Goal: Task Accomplishment & Management: Manage account settings

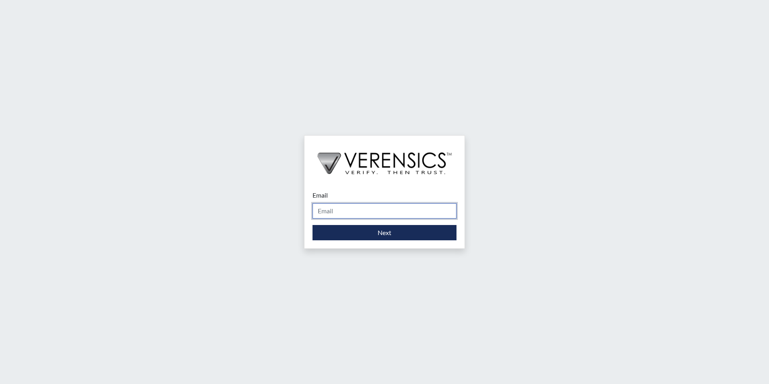
click at [348, 210] on input "Email" at bounding box center [385, 210] width 144 height 15
type input "[PERSON_NAME][EMAIL_ADDRESS][PERSON_NAME][DOMAIN_NAME]"
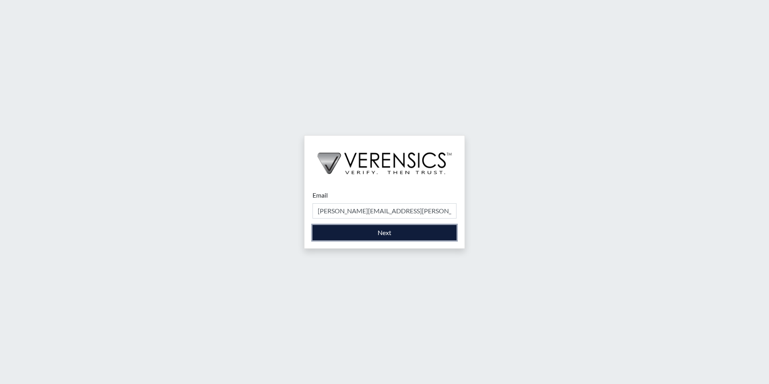
click at [357, 236] on button "Next" at bounding box center [385, 232] width 144 height 15
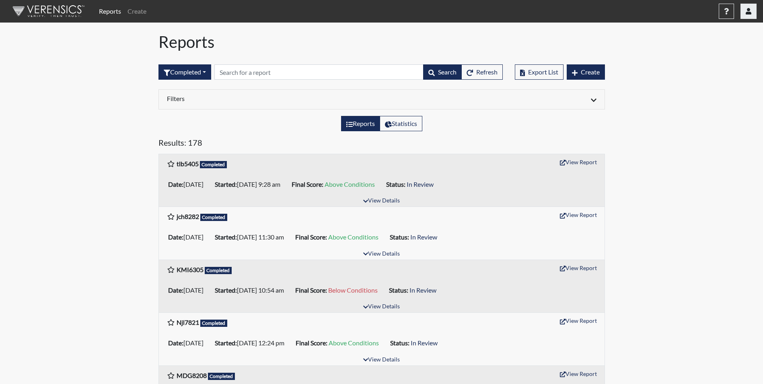
click at [745, 8] on button "button" at bounding box center [749, 11] width 16 height 15
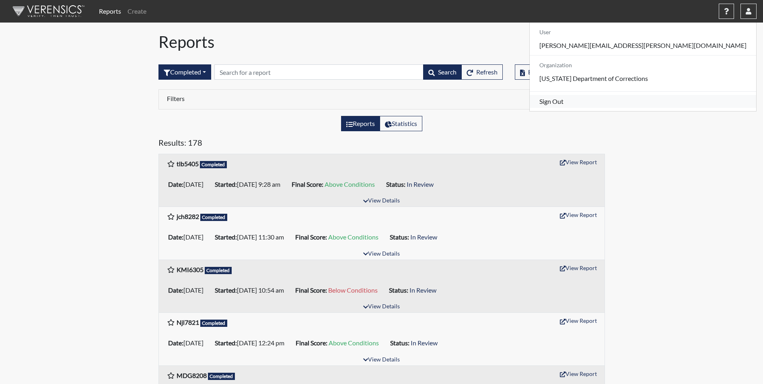
click at [699, 108] on link "Sign Out" at bounding box center [643, 101] width 227 height 13
